Goal: Task Accomplishment & Management: Use online tool/utility

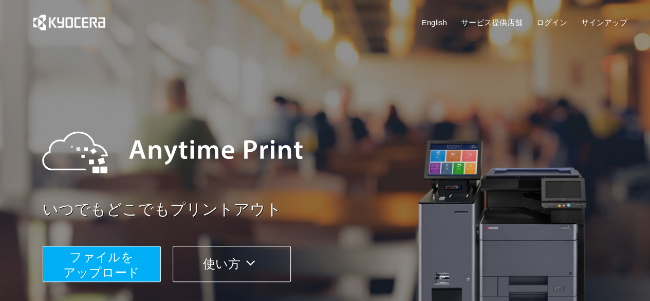
click at [110, 269] on span "ファイルを ​​アップロード" at bounding box center [101, 264] width 77 height 29
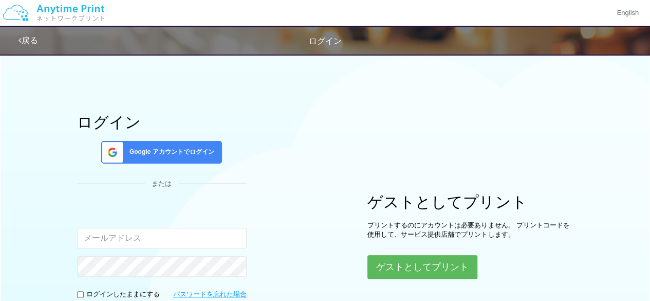
type input "[EMAIL_ADDRESS][DOMAIN_NAME]"
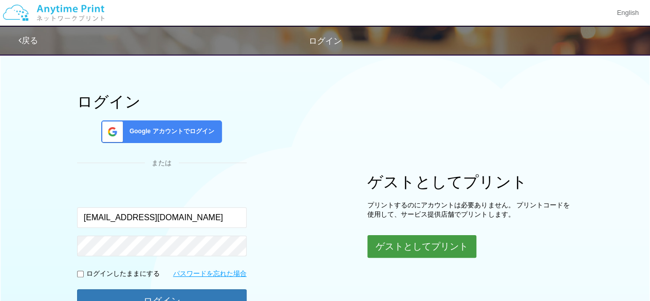
click at [430, 236] on button "ゲストとしてプリント" at bounding box center [421, 246] width 109 height 23
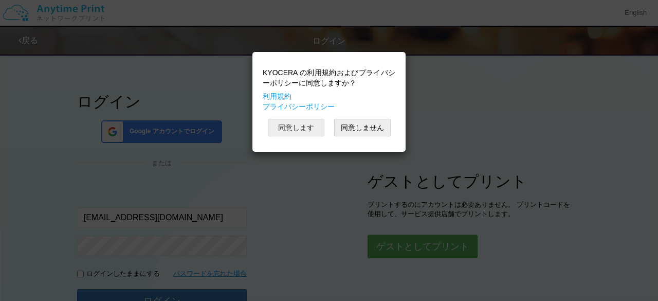
click at [302, 134] on button "同意します" at bounding box center [296, 127] width 57 height 17
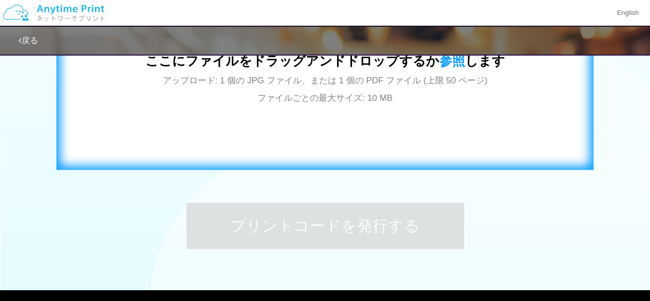
scroll to position [440, 0]
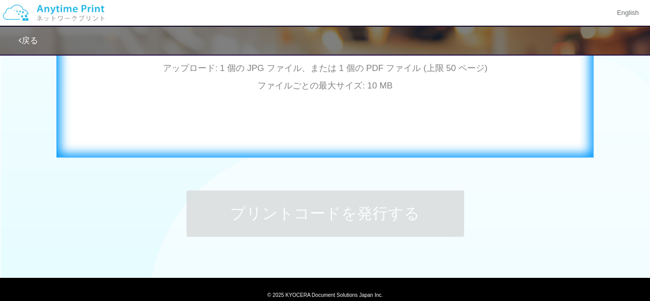
click at [450, 143] on div "ここにファイルをドラッグアンドドロップするか 参照 します アップロード: 1 個の JPG ファイル、または 1 個の PDF ファイル (上限 50 ペー…" at bounding box center [324, 53] width 515 height 186
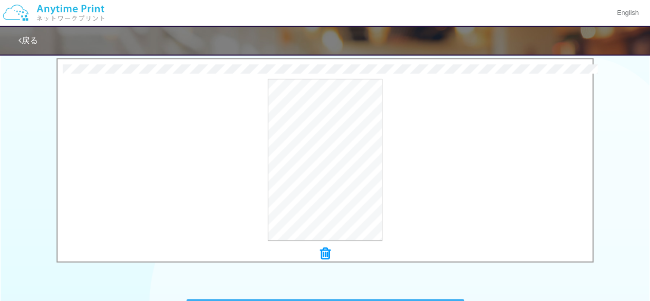
scroll to position [333, 0]
click at [329, 254] on icon at bounding box center [325, 252] width 10 height 13
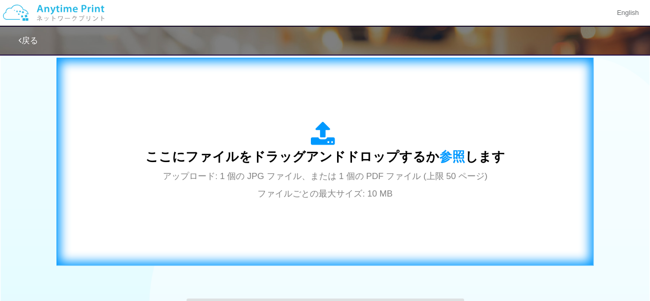
click at [384, 168] on div "ここにファイルをドラッグアンドドロップするか 参照 します アップロード: 1 個の JPG ファイル、または 1 個の PDF ファイル (上限 50 ペー…" at bounding box center [325, 161] width 360 height 80
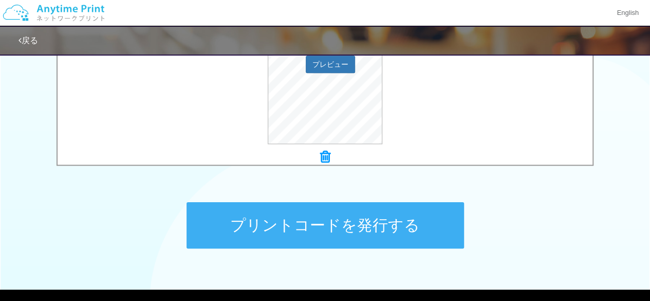
scroll to position [430, 0]
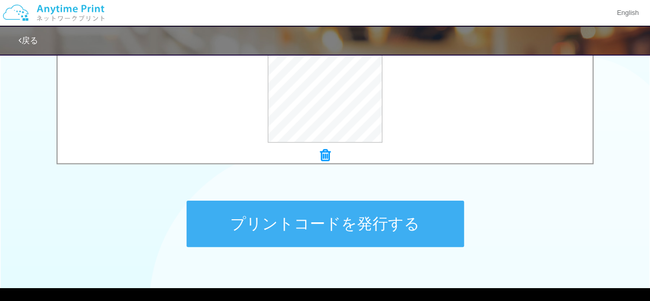
click at [418, 224] on button "プリントコードを発行する" at bounding box center [326, 223] width 278 height 46
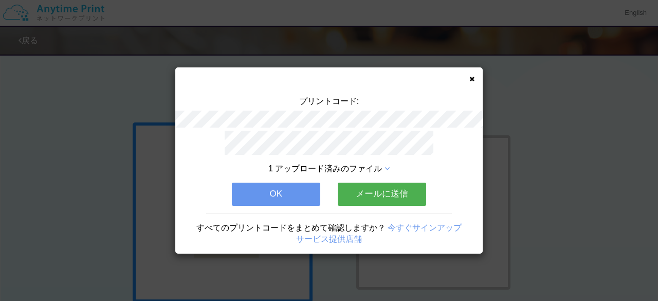
click at [474, 78] on icon at bounding box center [471, 79] width 5 height 7
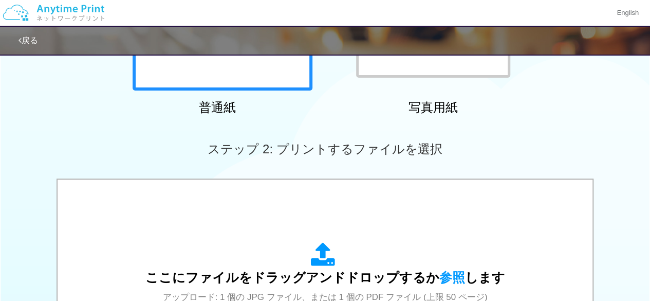
scroll to position [212, 0]
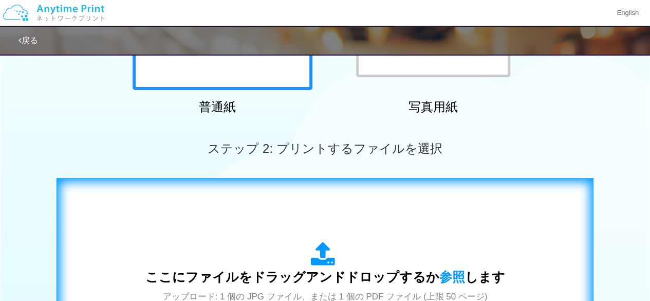
click at [322, 226] on div "ここにファイルをドラッグアンドドロップするか 参照 します アップロード: 1 個の JPG ファイル、または 1 個の PDF ファイル (上限 50 ペー…" at bounding box center [324, 282] width 515 height 186
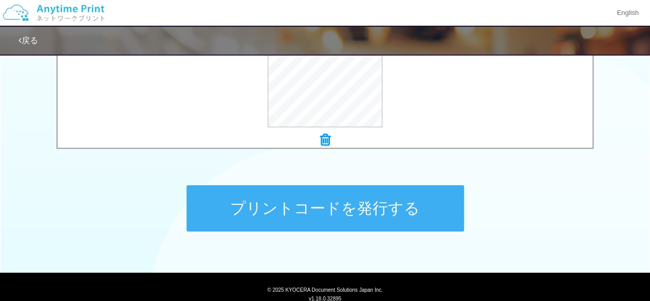
scroll to position [455, 0]
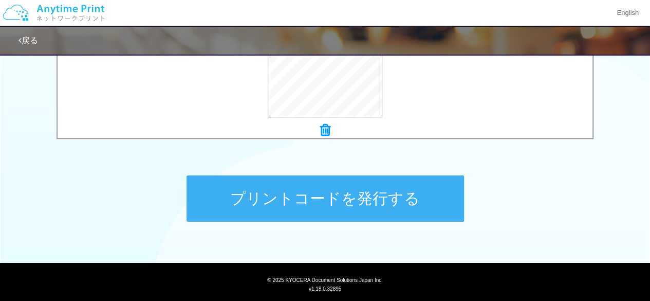
click at [346, 201] on button "プリントコードを発行する" at bounding box center [326, 198] width 278 height 46
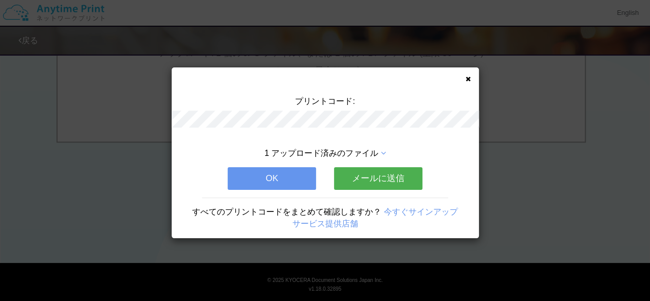
scroll to position [0, 0]
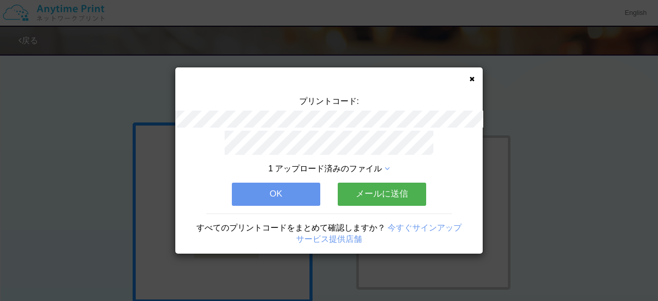
click at [470, 77] on icon at bounding box center [471, 79] width 5 height 7
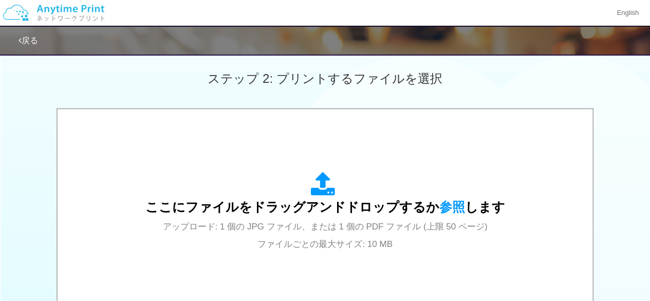
scroll to position [290, 0]
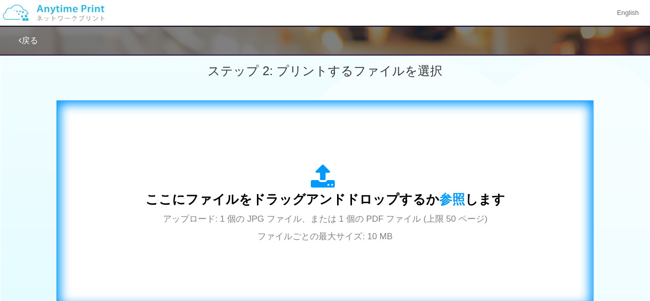
click at [329, 202] on span "ここにファイルをドラッグアンドドロップするか 参照 します" at bounding box center [325, 199] width 360 height 14
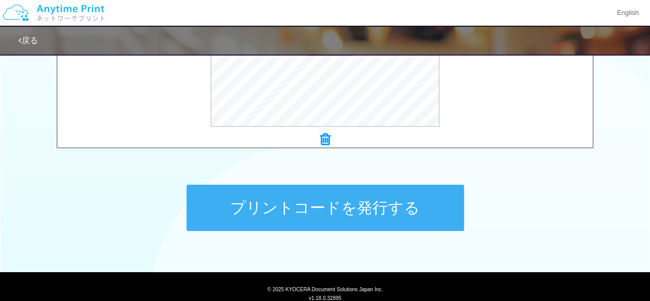
scroll to position [457, 0]
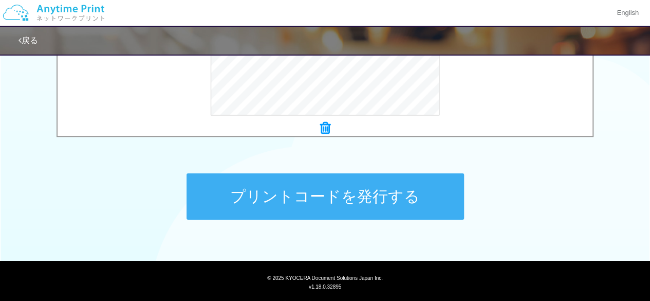
click at [255, 187] on button "プリントコードを発行する" at bounding box center [326, 196] width 278 height 46
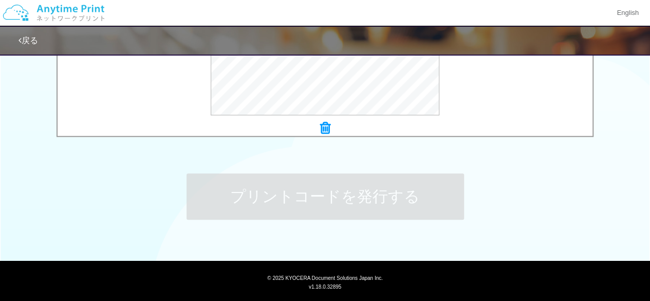
scroll to position [0, 0]
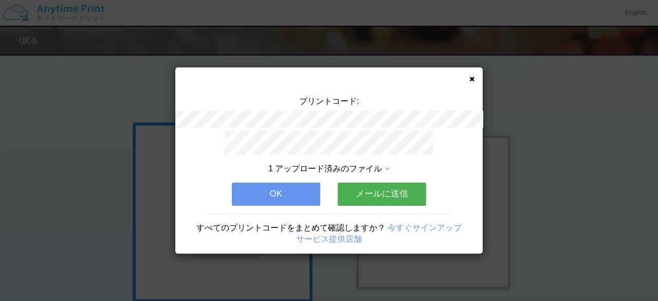
click at [471, 81] on icon at bounding box center [471, 79] width 5 height 7
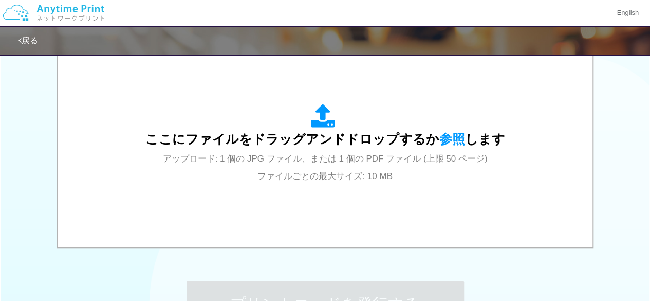
scroll to position [349, 0]
click at [326, 266] on div "プリントコードを発行する" at bounding box center [325, 304] width 308 height 108
click at [441, 266] on div "プリントコードを発行する" at bounding box center [325, 304] width 308 height 108
click at [402, 266] on div "プリントコードを発行する" at bounding box center [325, 304] width 308 height 108
click at [14, 164] on div "ここにファイルをドラッグアンドドロップするか 参照 します アップロード: 1 個の JPG ファイル、または 1 個の PDF ファイル (上限 50 ペー…" at bounding box center [325, 146] width 650 height 210
